Goal: Book appointment/travel/reservation

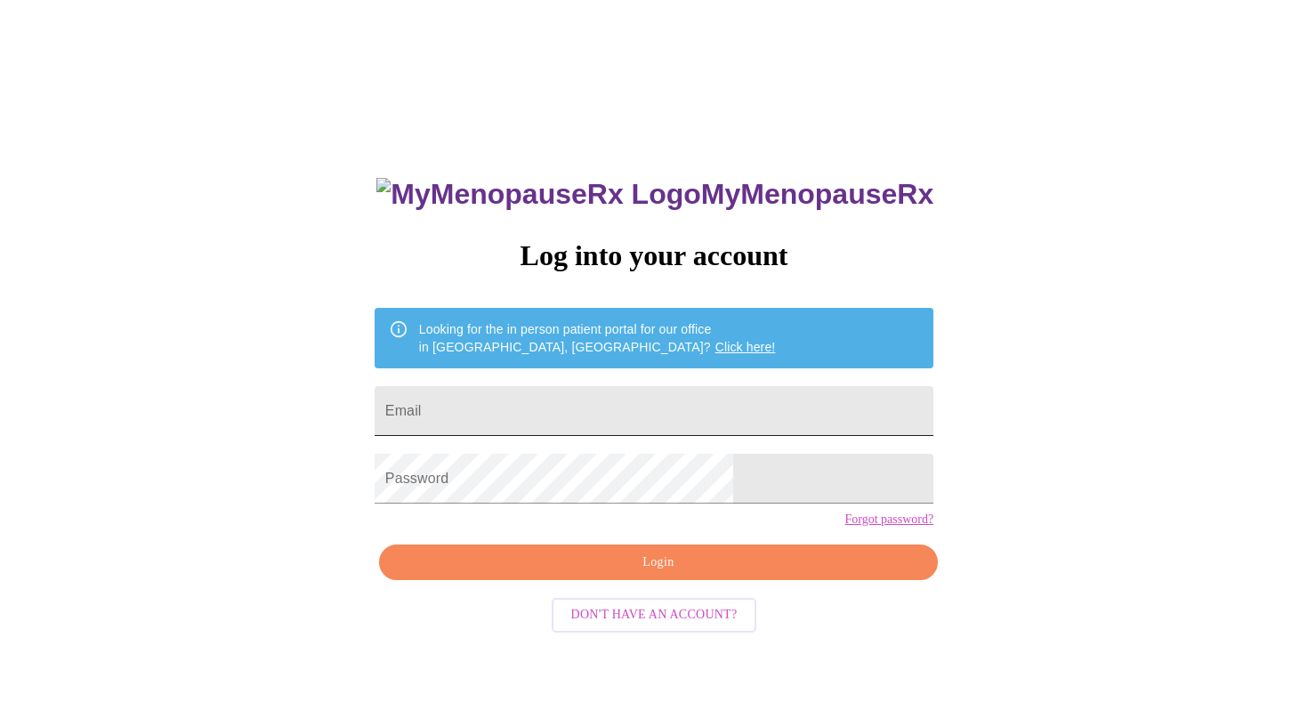
click at [566, 412] on input "Email" at bounding box center [654, 411] width 559 height 50
type input "[EMAIL_ADDRESS][DOMAIN_NAME]"
click at [646, 574] on span "Login" at bounding box center [659, 563] width 518 height 22
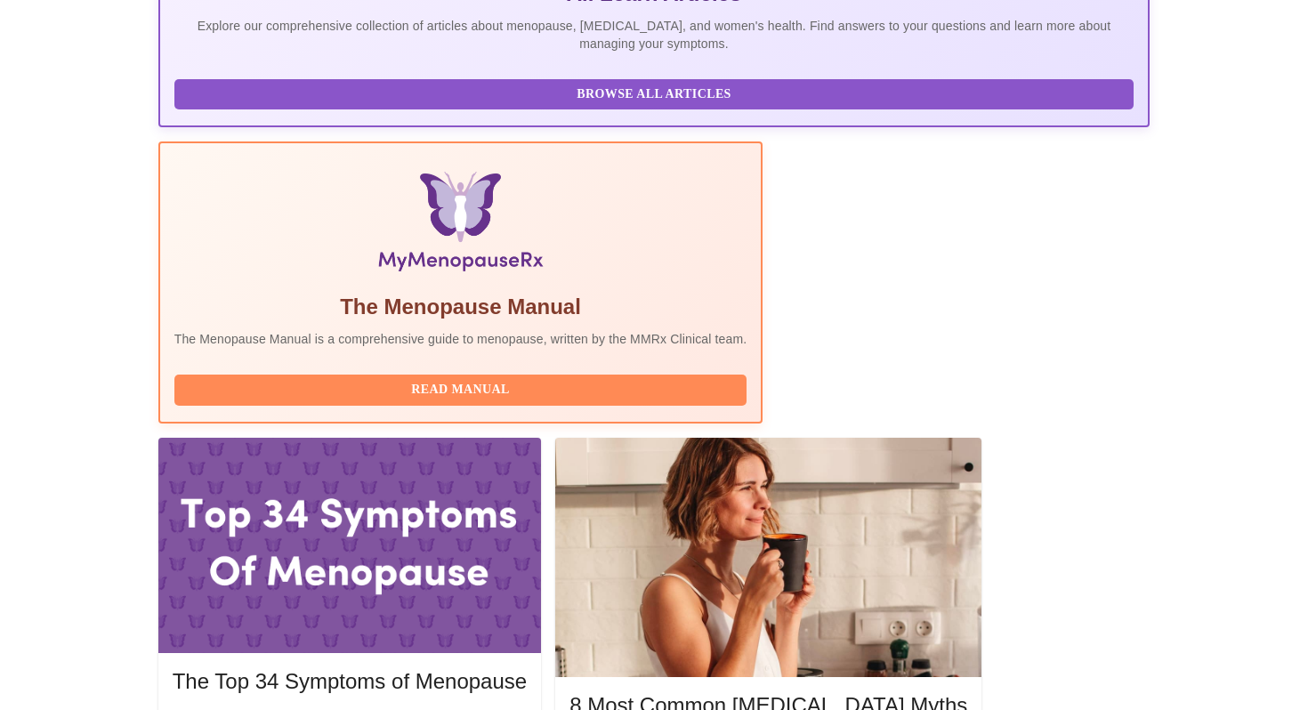
scroll to position [449, 0]
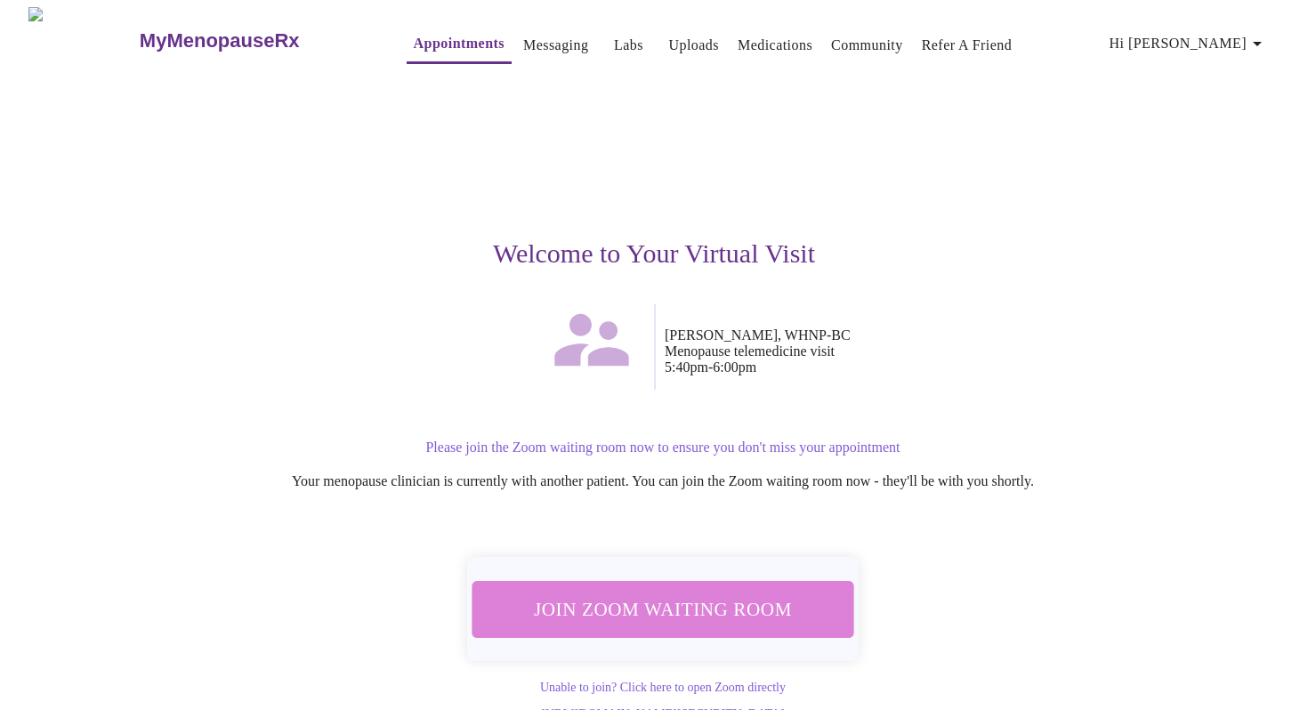
click at [713, 598] on span "Join Zoom Waiting Room" at bounding box center [663, 609] width 335 height 33
